Goal: Information Seeking & Learning: Understand process/instructions

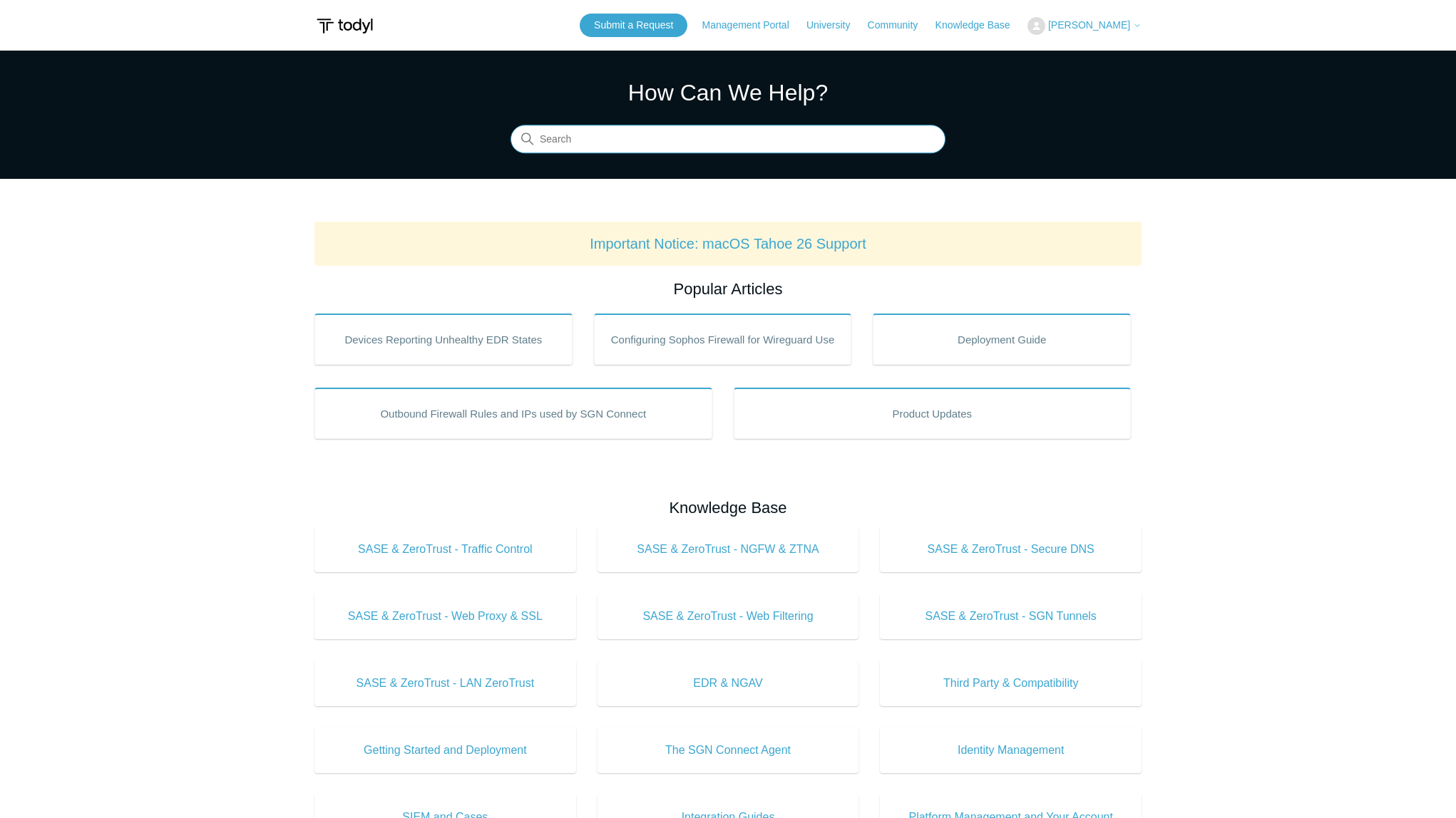
click at [617, 142] on input "Search" at bounding box center [728, 139] width 435 height 29
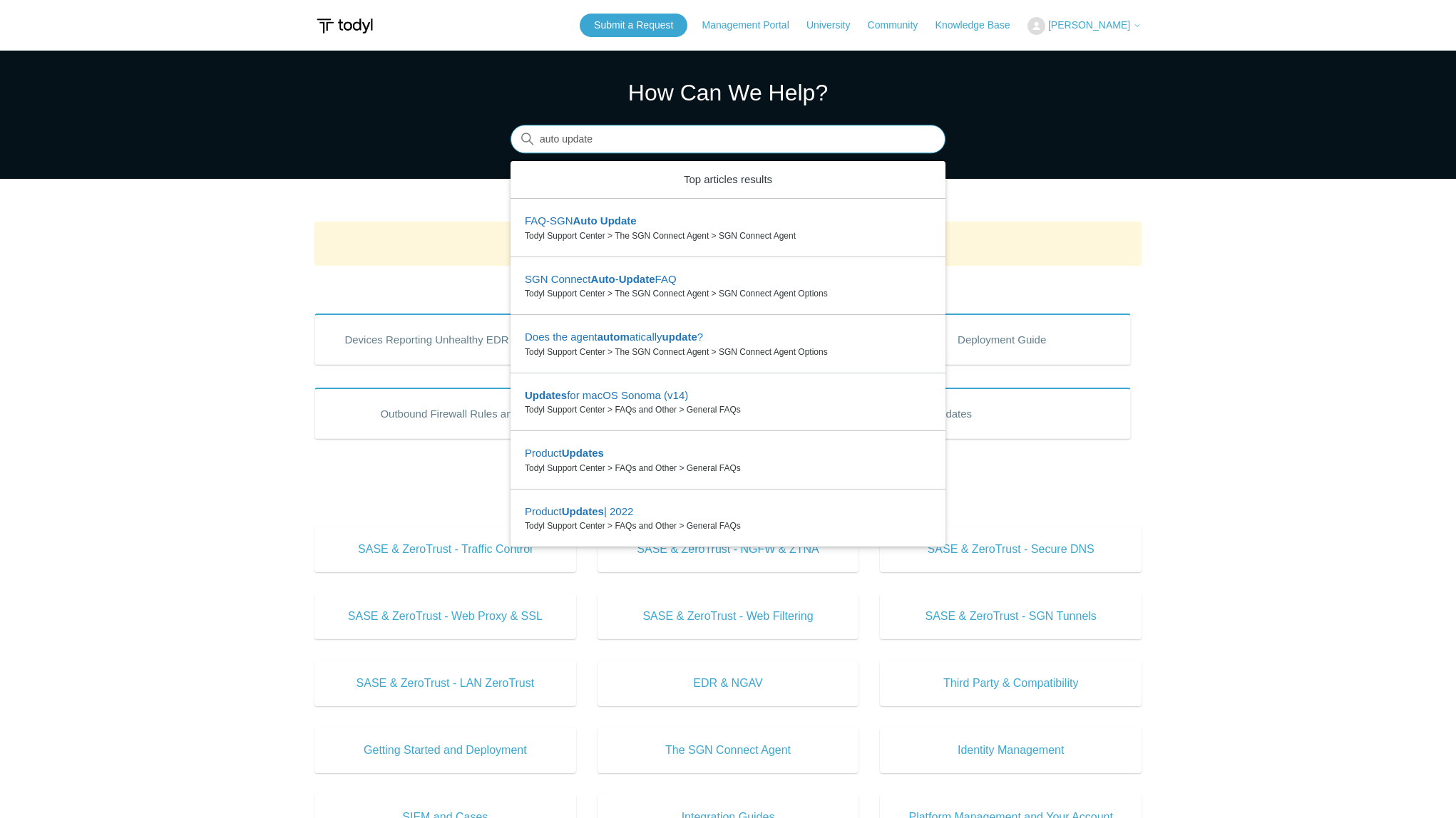
type input "auto update"
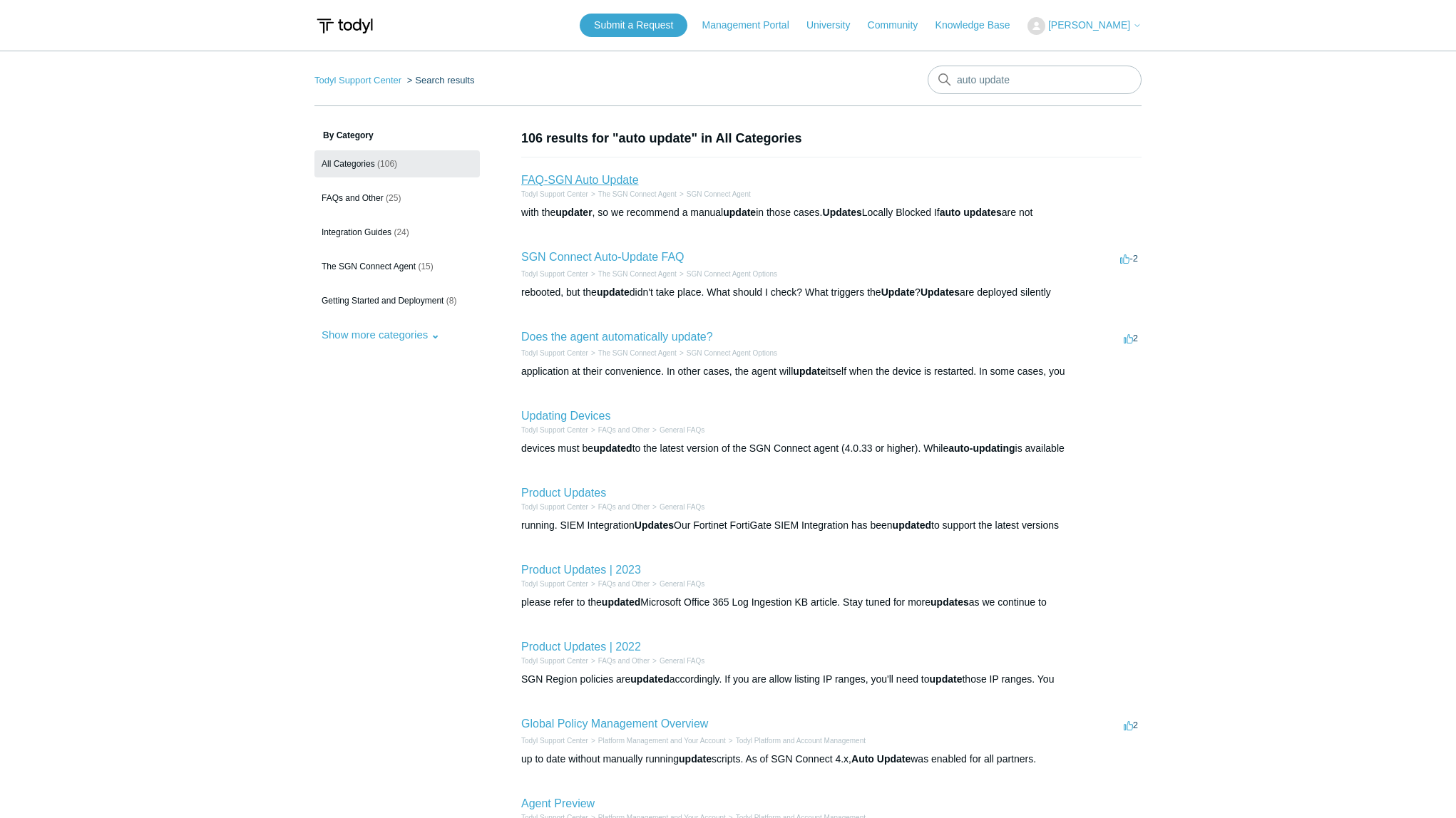
click at [598, 182] on link "FAQ-SGN Auto Update" at bounding box center [580, 179] width 118 height 12
click at [601, 256] on link "SGN Connect Auto-Update FAQ" at bounding box center [603, 257] width 164 height 12
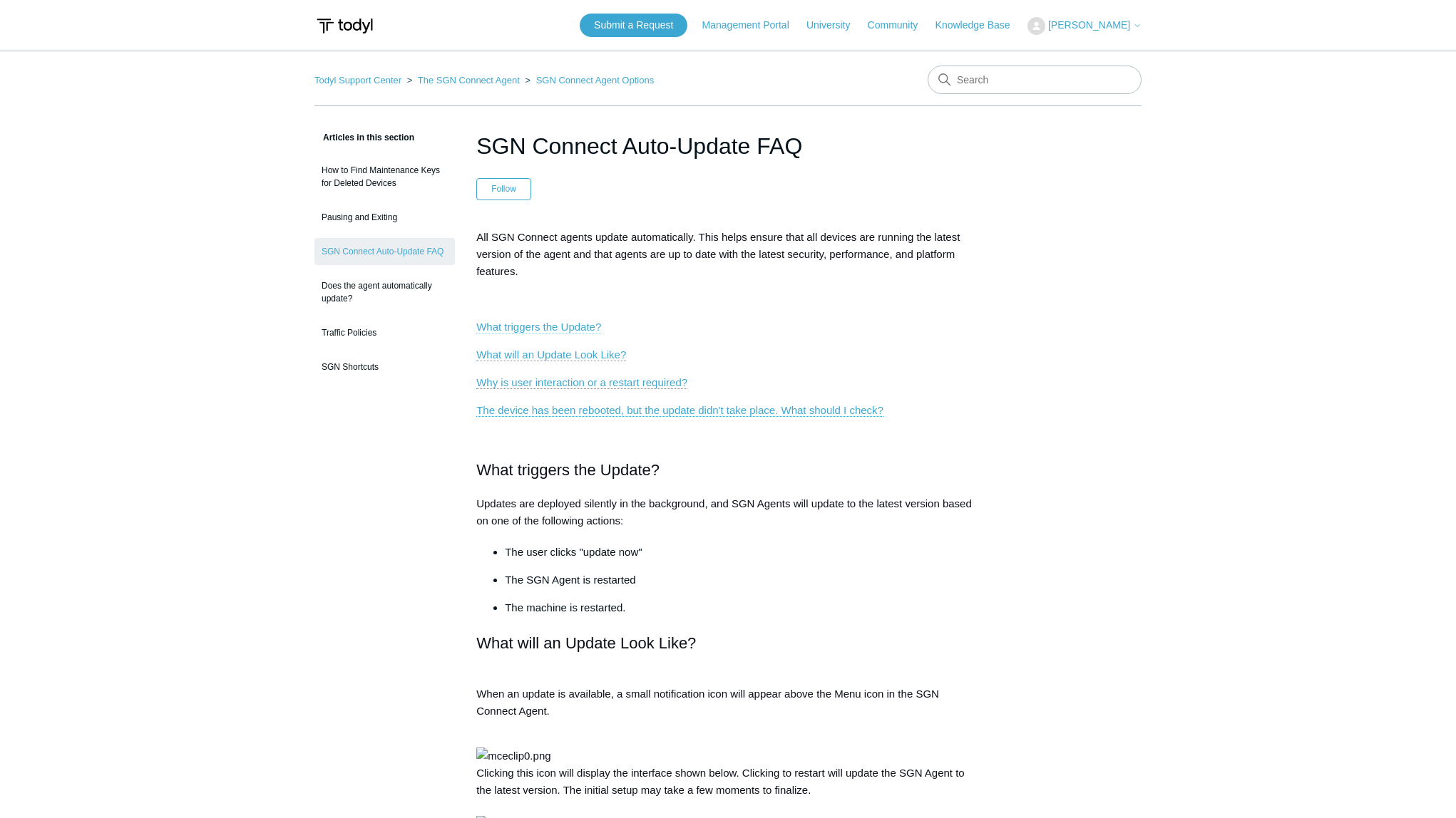
click at [578, 327] on link "What triggers the Update?" at bounding box center [538, 327] width 125 height 13
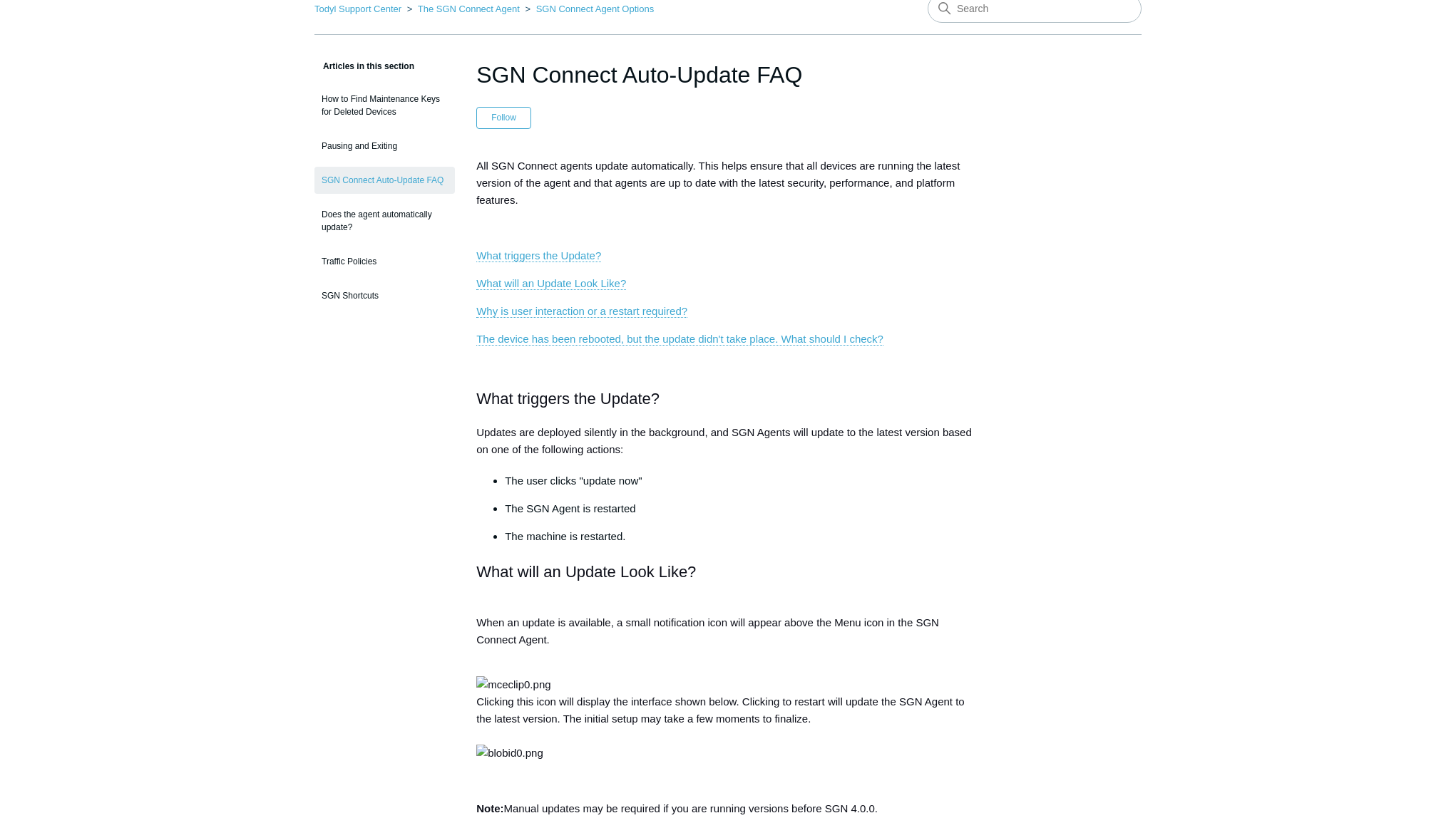
scroll to position [194, 0]
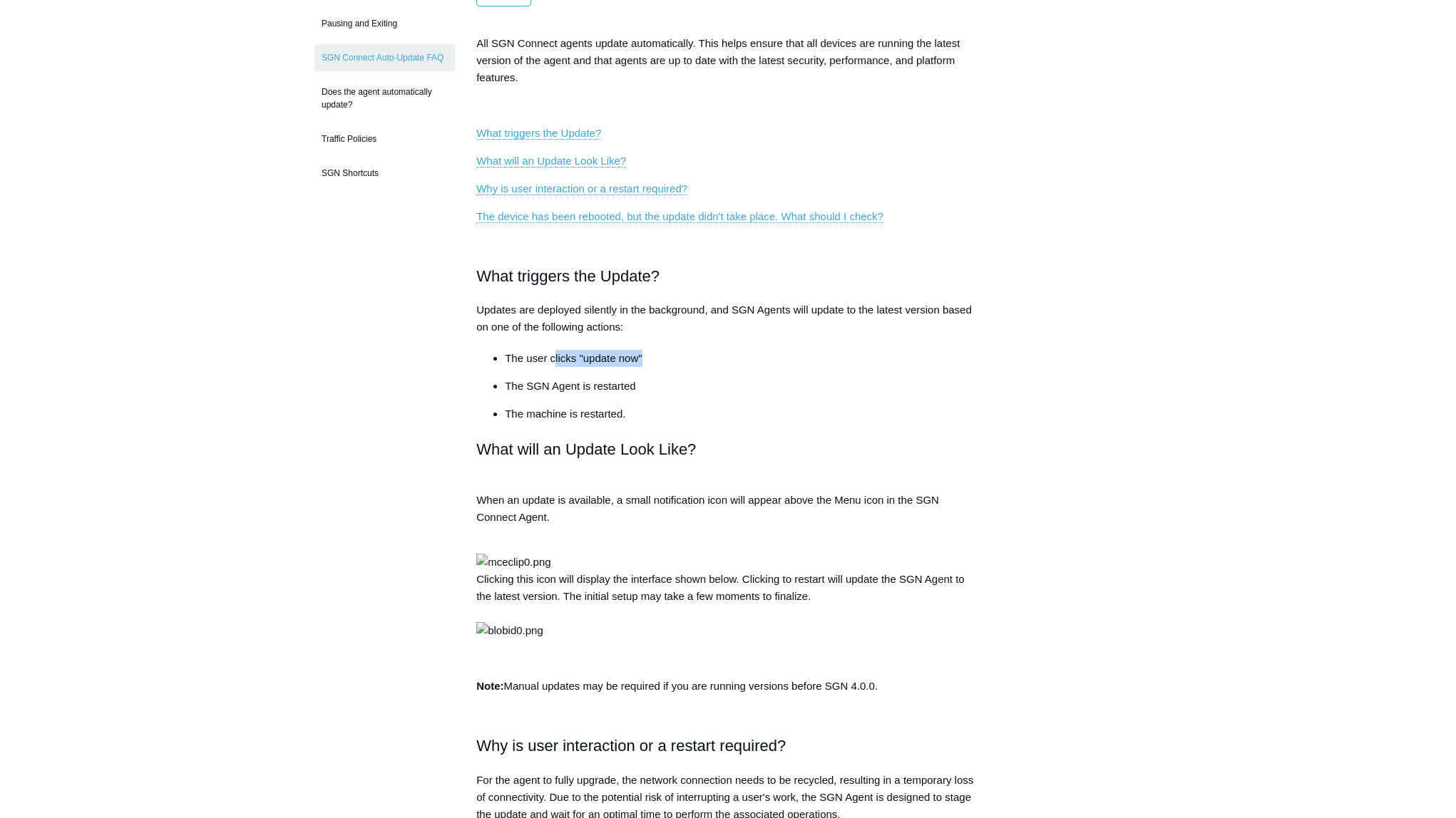
drag, startPoint x: 554, startPoint y: 362, endPoint x: 687, endPoint y: 362, distance: 133.0
click at [687, 362] on li "The user clicks "update now"" at bounding box center [742, 359] width 475 height 17
drag, startPoint x: 517, startPoint y: 388, endPoint x: 651, endPoint y: 385, distance: 134.0
click at [651, 385] on p "The SGN Agent is restarted" at bounding box center [742, 386] width 475 height 17
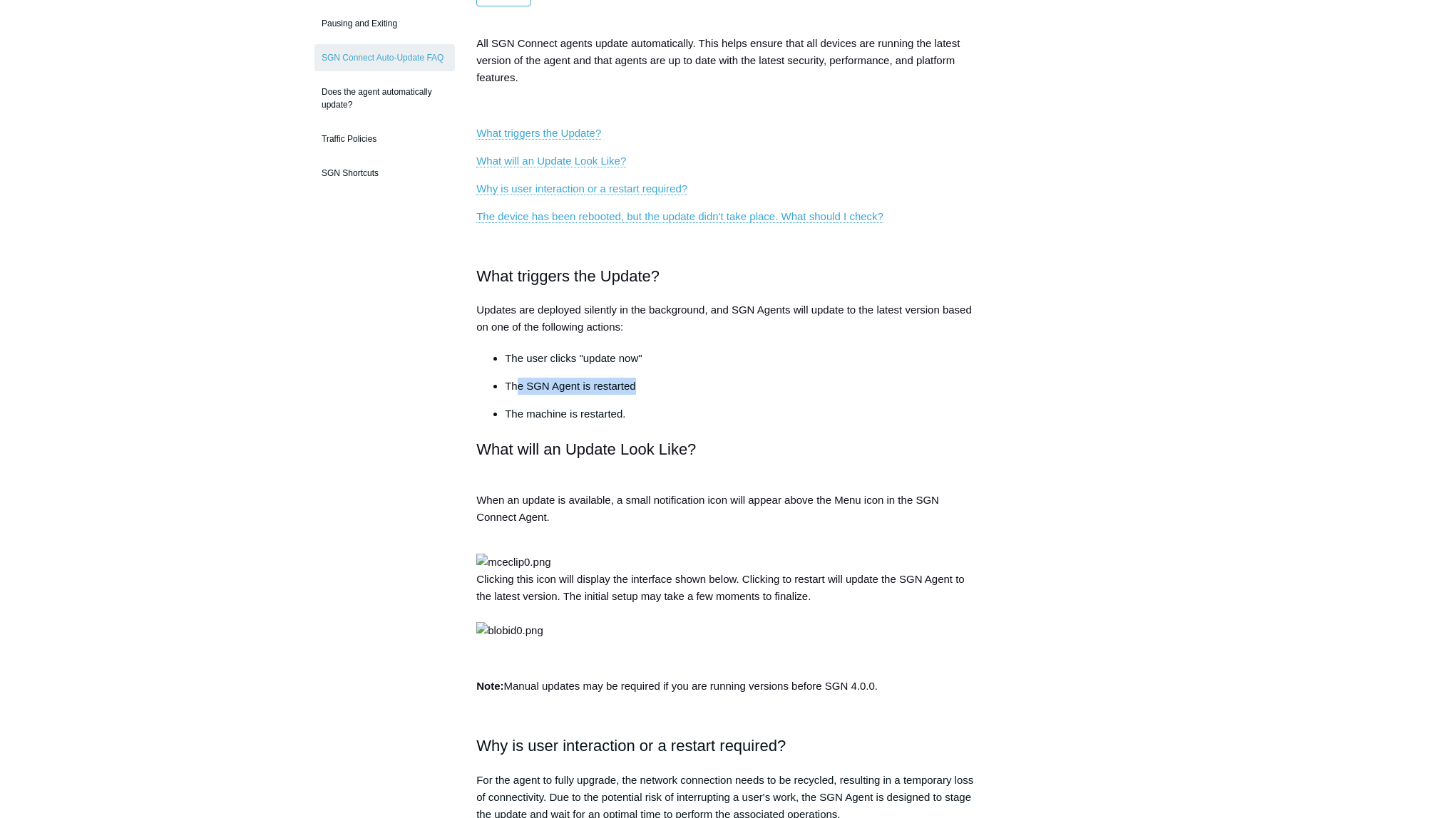
click at [745, 383] on p "The SGN Agent is restarted" at bounding box center [742, 386] width 475 height 17
